Goal: Task Accomplishment & Management: Manage account settings

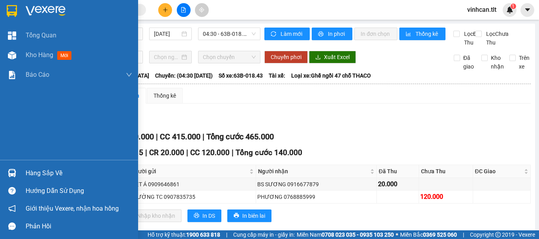
scroll to position [79, 0]
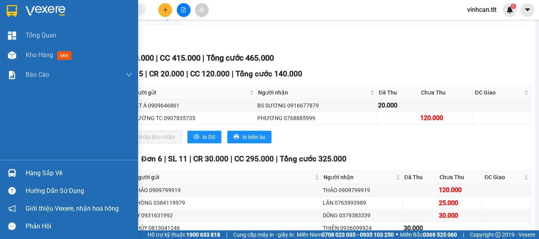
click at [39, 55] on span "Kho hàng" at bounding box center [40, 54] width 28 height 7
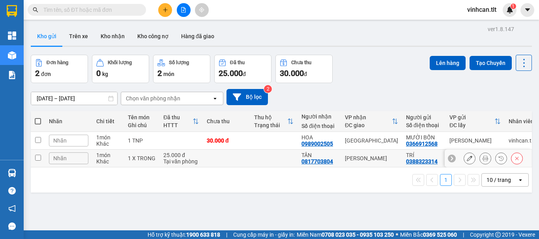
click at [208, 156] on td at bounding box center [226, 159] width 47 height 18
checkbox input "true"
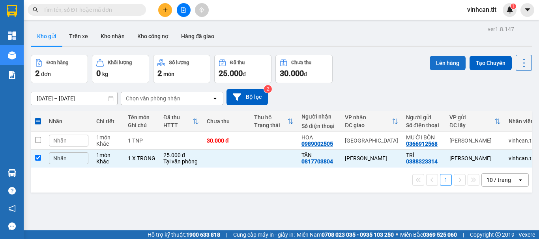
click at [444, 63] on button "Lên hàng" at bounding box center [447, 63] width 36 height 14
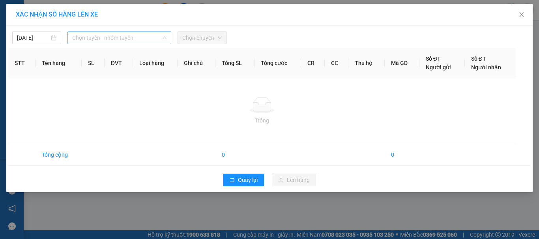
click at [90, 40] on span "Chọn tuyến - nhóm tuyến" at bounding box center [119, 38] width 94 height 12
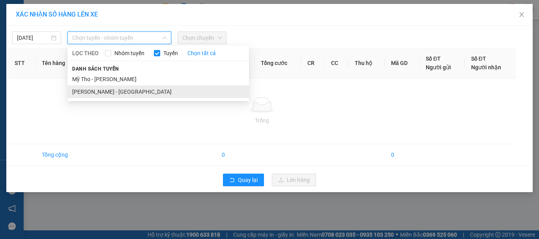
click at [80, 91] on li "[PERSON_NAME] - [GEOGRAPHIC_DATA]" at bounding box center [157, 92] width 181 height 13
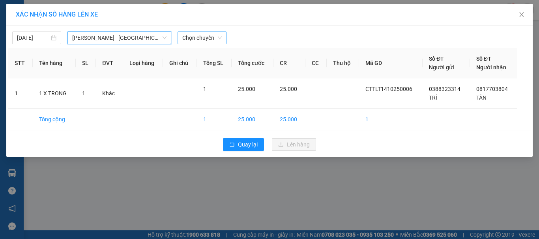
click at [216, 39] on span "Chọn chuyến" at bounding box center [201, 38] width 39 height 12
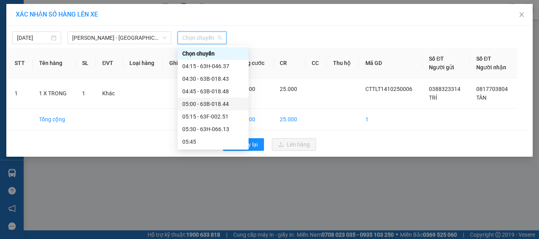
click at [216, 102] on div "05:00 - 63B-018.44" at bounding box center [213, 104] width 62 height 9
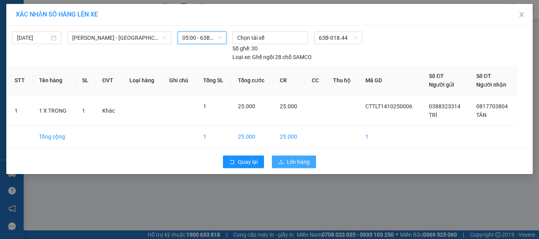
click at [278, 159] on icon "upload" at bounding box center [281, 162] width 6 height 6
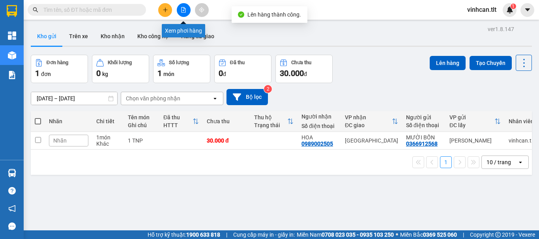
click at [182, 10] on icon "file-add" at bounding box center [184, 10] width 6 height 6
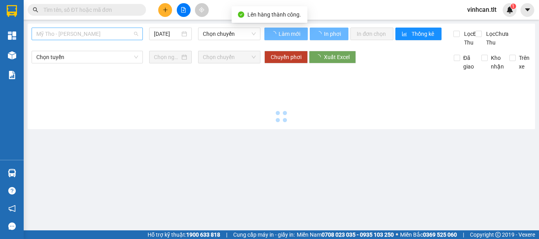
click at [84, 35] on span "Mỹ Tho - [PERSON_NAME]" at bounding box center [87, 34] width 102 height 12
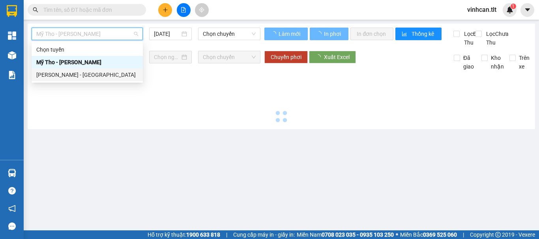
click at [63, 74] on div "[PERSON_NAME] - [GEOGRAPHIC_DATA]" at bounding box center [87, 75] width 102 height 9
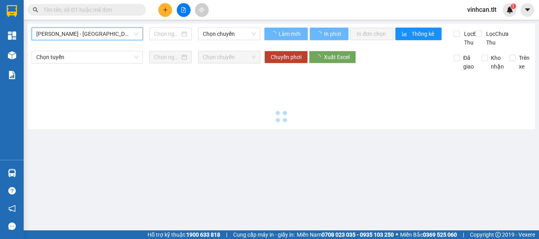
type input "[DATE]"
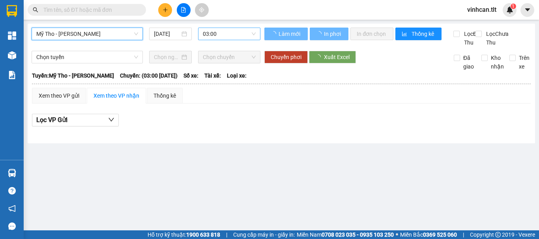
click at [218, 37] on span "03:00" at bounding box center [229, 34] width 53 height 12
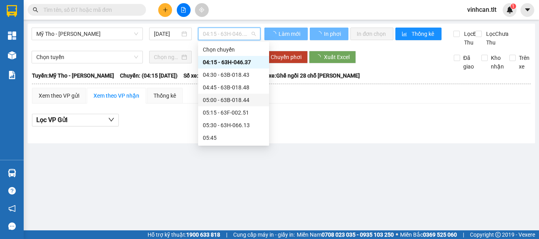
click at [226, 97] on div "05:00 - 63B-018.44" at bounding box center [234, 100] width 62 height 9
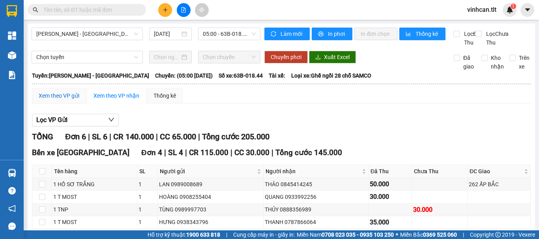
click at [56, 100] on div "Xem theo VP gửi" at bounding box center [59, 95] width 41 height 9
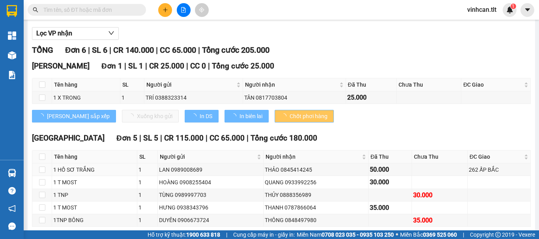
scroll to position [108, 0]
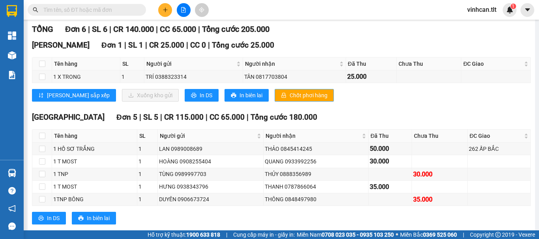
click at [274, 102] on button "Chốt phơi hàng" at bounding box center [303, 95] width 59 height 13
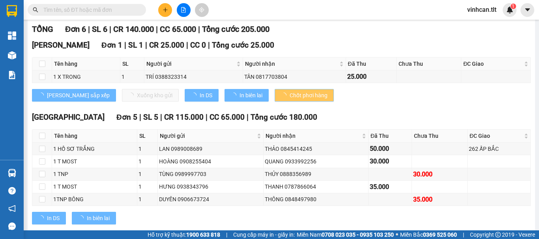
click at [289, 100] on span "Chốt phơi hàng" at bounding box center [308, 95] width 38 height 9
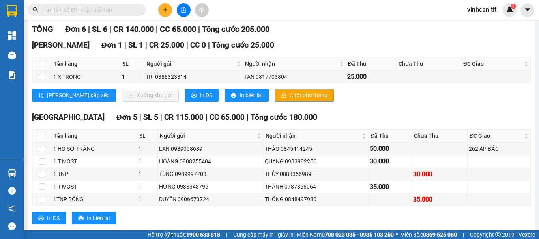
click at [289, 100] on span "Chốt phơi hàng" at bounding box center [308, 95] width 38 height 9
